Goal: Information Seeking & Learning: Find specific fact

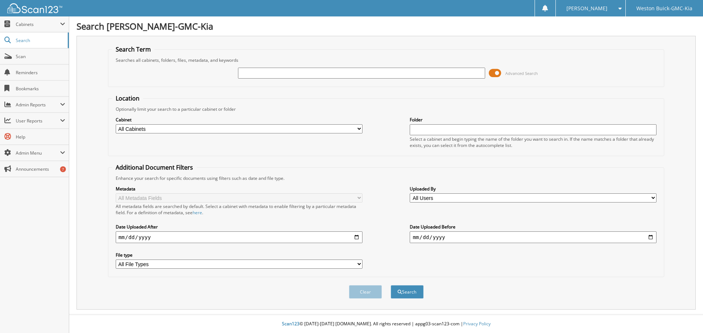
click at [253, 70] on input "text" at bounding box center [361, 73] width 247 height 11
type input "155481"
click at [391, 285] on button "Search" at bounding box center [407, 292] width 33 height 14
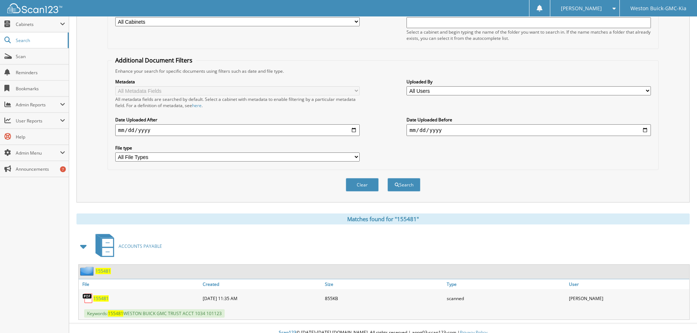
scroll to position [116, 0]
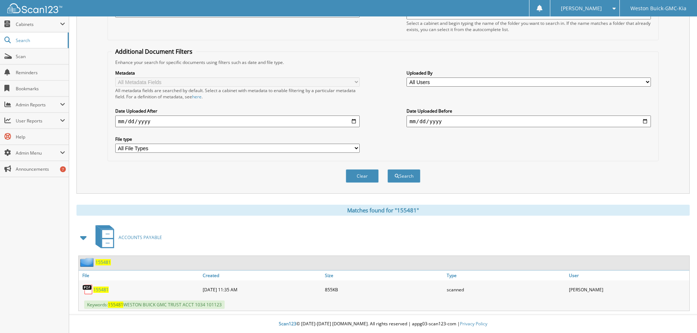
click at [98, 290] on span "155481" at bounding box center [100, 290] width 15 height 6
